Goal: Find specific page/section: Find specific page/section

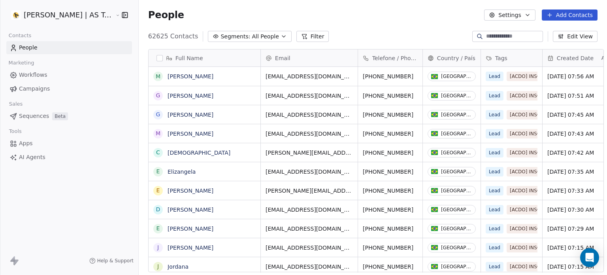
scroll to position [236, 469]
click at [57, 87] on link "Campaigns" at bounding box center [69, 88] width 126 height 13
